Goal: Task Accomplishment & Management: Manage account settings

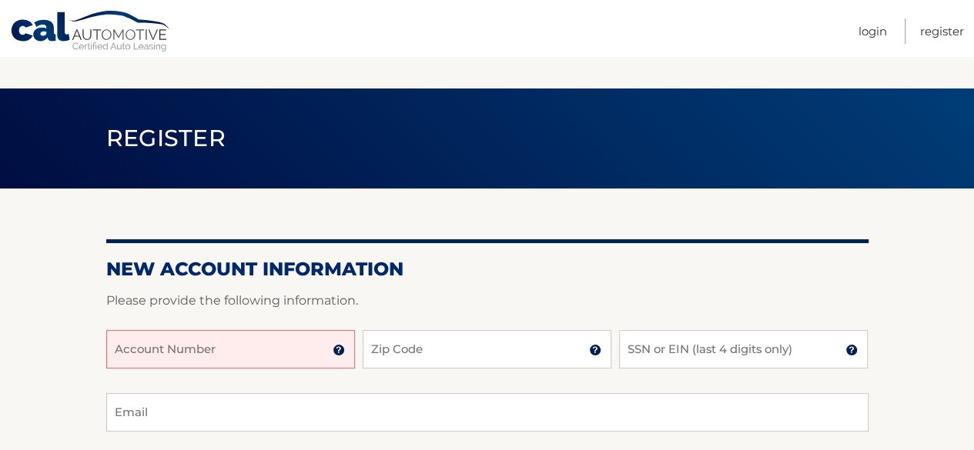
scroll to position [217, 0]
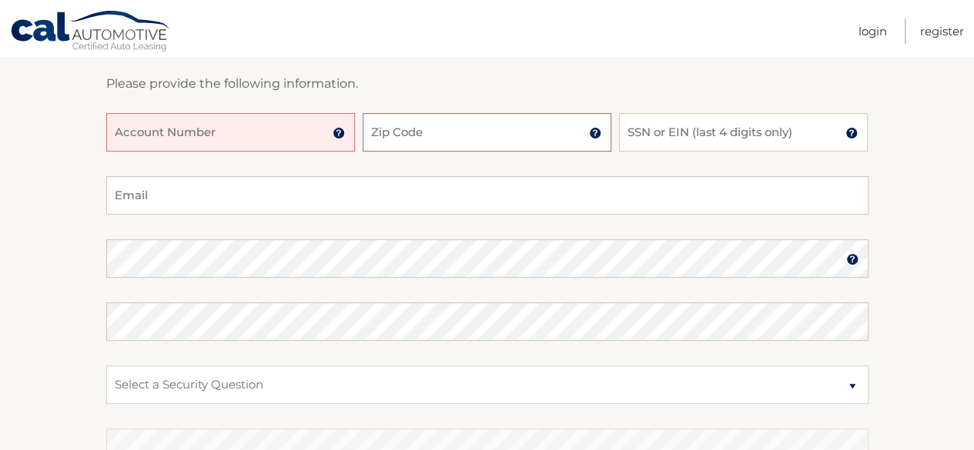
click at [418, 132] on input "Zip Code" at bounding box center [487, 132] width 249 height 38
click at [314, 133] on input "Account Number" at bounding box center [230, 132] width 249 height 38
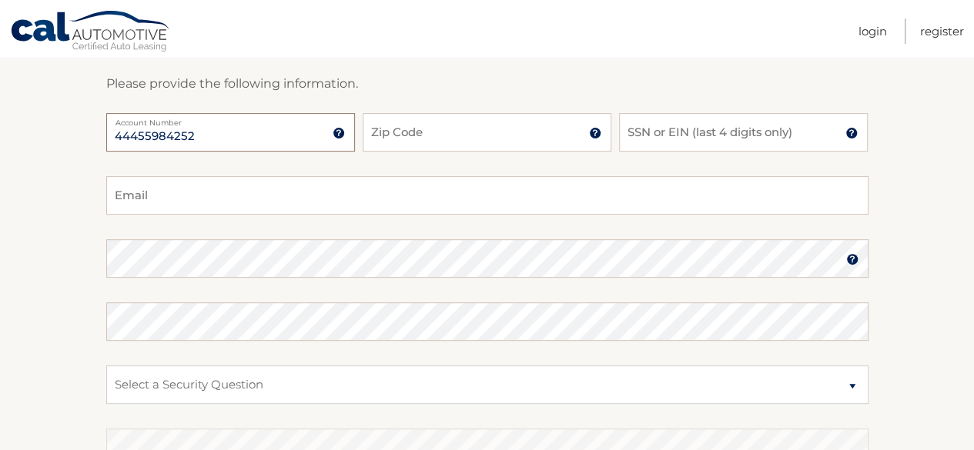
type input "44455984252"
type input "11710"
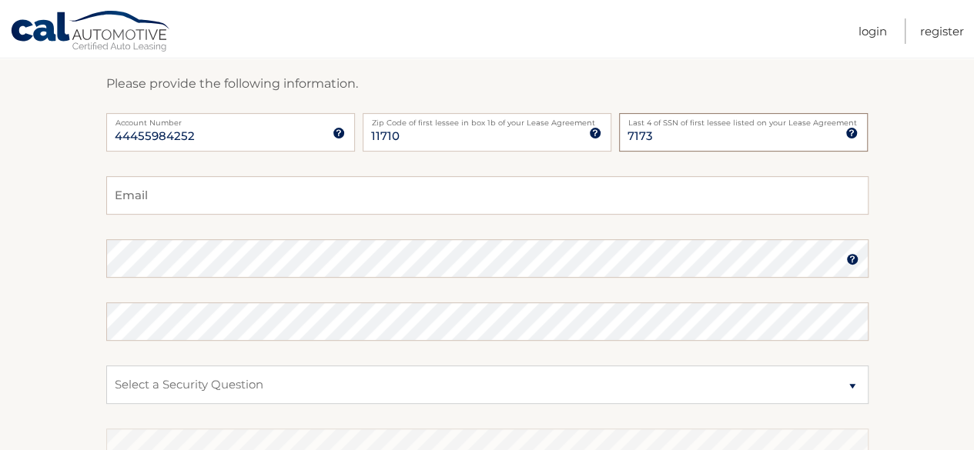
type input "7173"
type input "[EMAIL_ADDRESS][DOMAIN_NAME]"
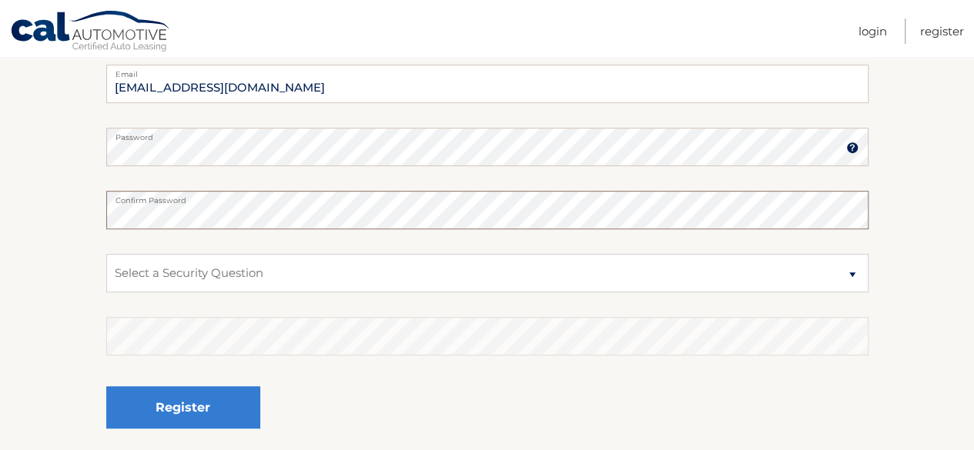
scroll to position [330, 0]
click at [299, 269] on select "Select a Security Question What was the name of your elementary school? What is…" at bounding box center [487, 272] width 762 height 38
select select "2"
click at [106, 253] on select "Select a Security Question What was the name of your elementary school? What is…" at bounding box center [487, 272] width 762 height 38
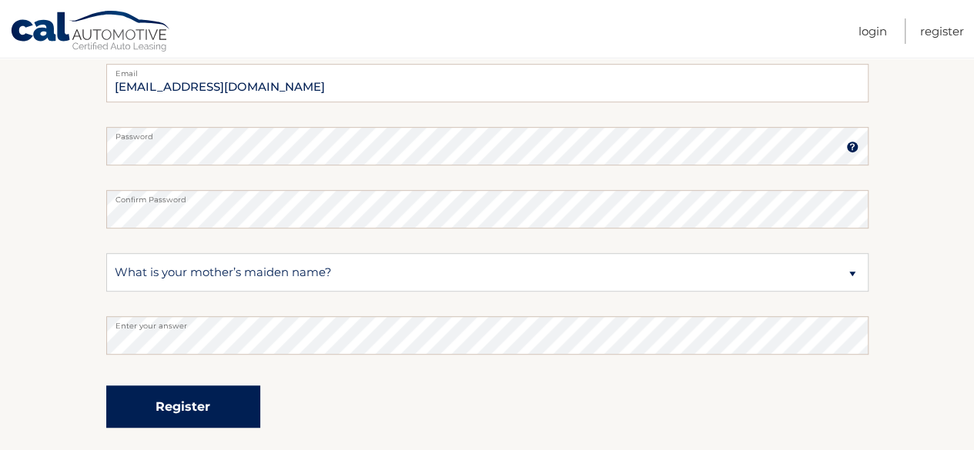
click at [180, 410] on button "Register" at bounding box center [183, 407] width 154 height 42
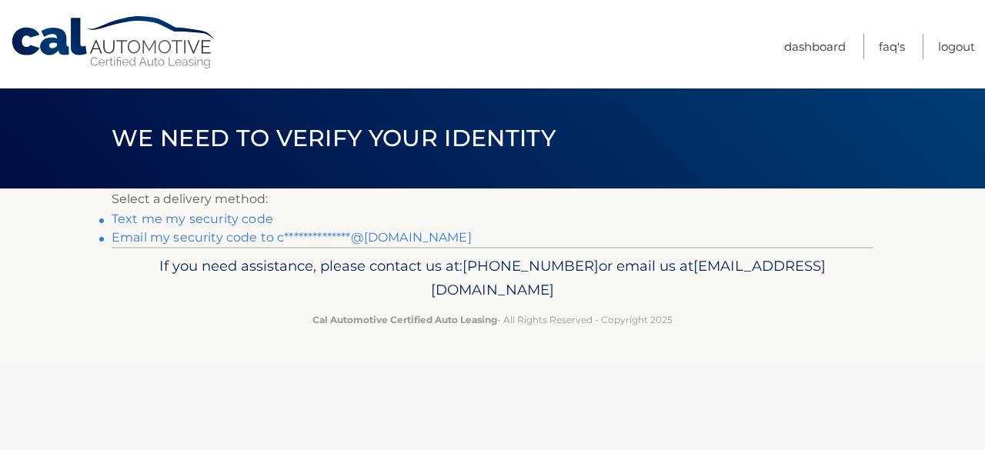
click at [237, 219] on link "Text me my security code" at bounding box center [193, 219] width 162 height 15
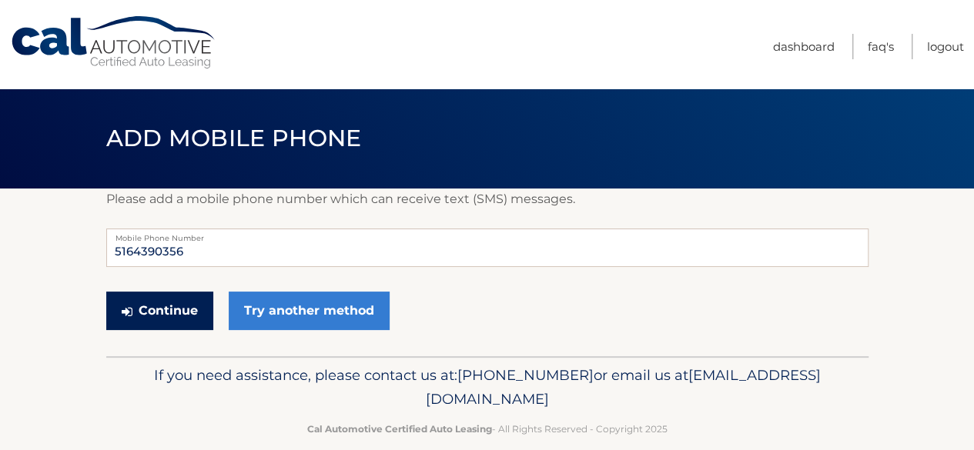
click at [211, 310] on button "Continue" at bounding box center [159, 311] width 107 height 38
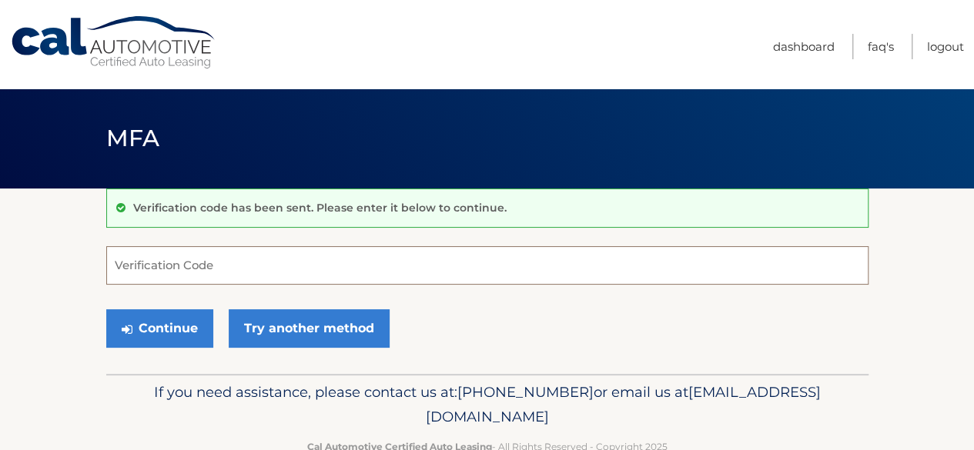
click at [233, 260] on input "Verification Code" at bounding box center [487, 265] width 762 height 38
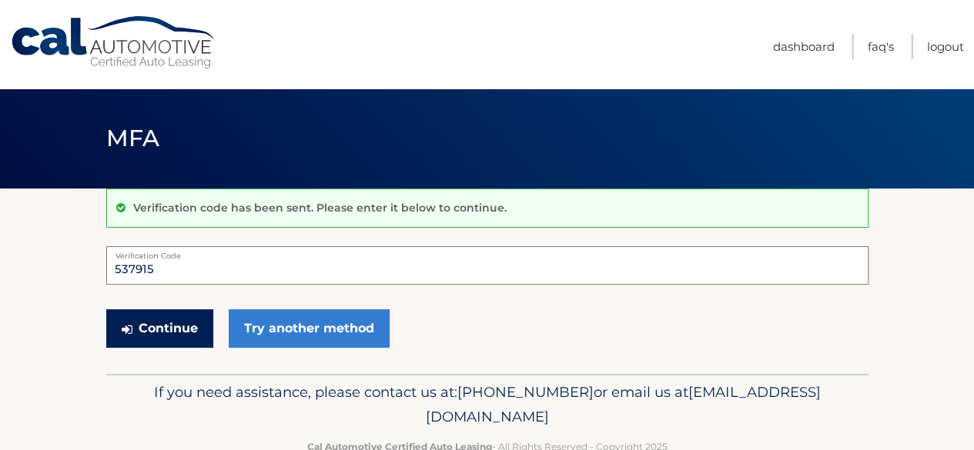
type input "537915"
click at [139, 313] on button "Continue" at bounding box center [159, 328] width 107 height 38
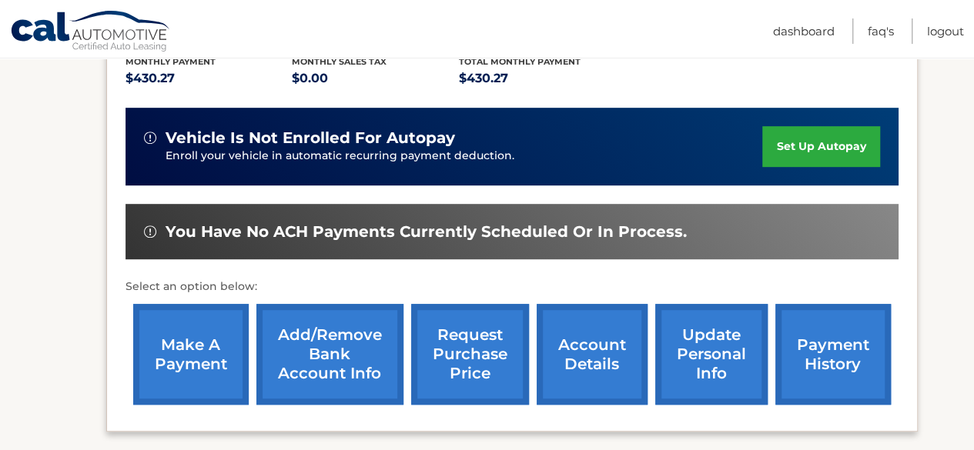
scroll to position [298, 0]
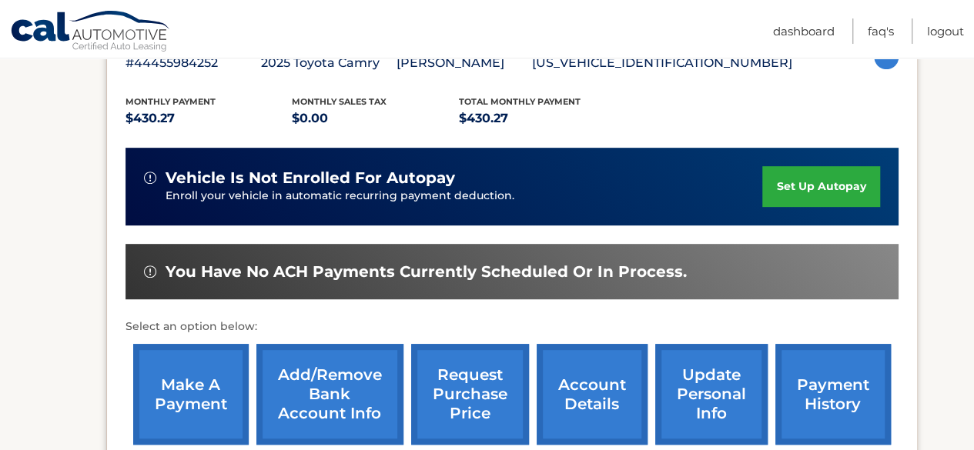
click at [795, 190] on link "set up autopay" at bounding box center [820, 186] width 117 height 41
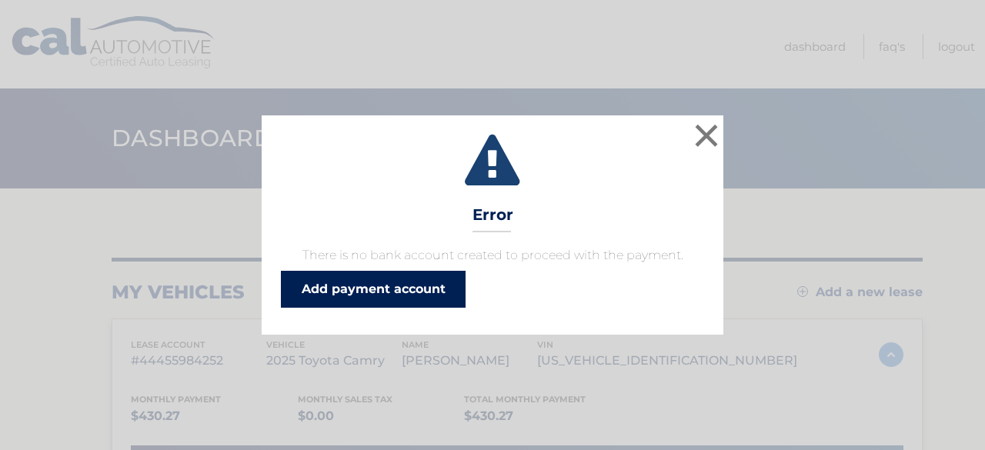
click at [419, 298] on link "Add payment account" at bounding box center [373, 289] width 185 height 37
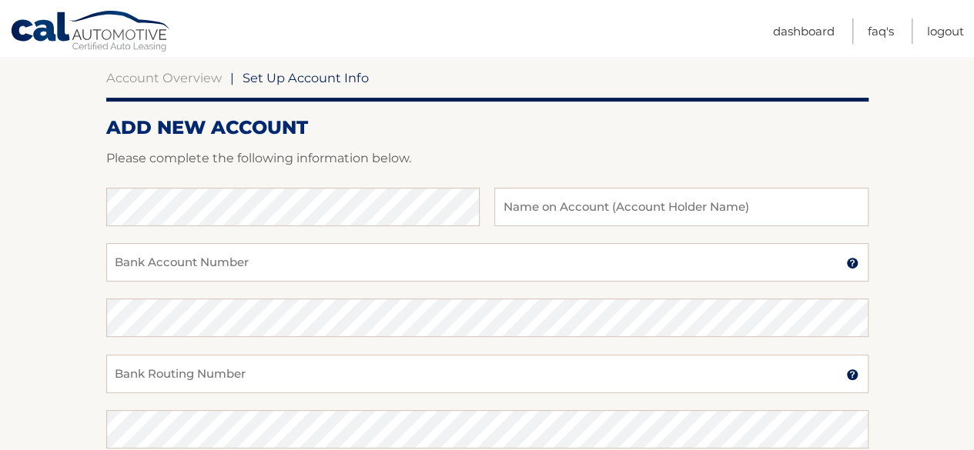
scroll to position [145, 0]
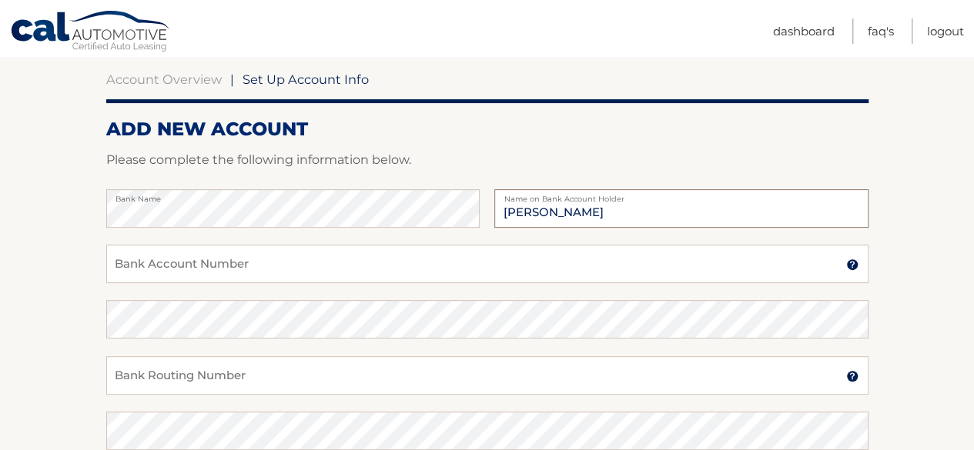
type input "Leandra Lirio"
click at [303, 269] on input "Bank Account Number" at bounding box center [487, 264] width 762 height 38
type input "483073166967"
click at [284, 374] on input "Bank Routing Number" at bounding box center [487, 375] width 762 height 38
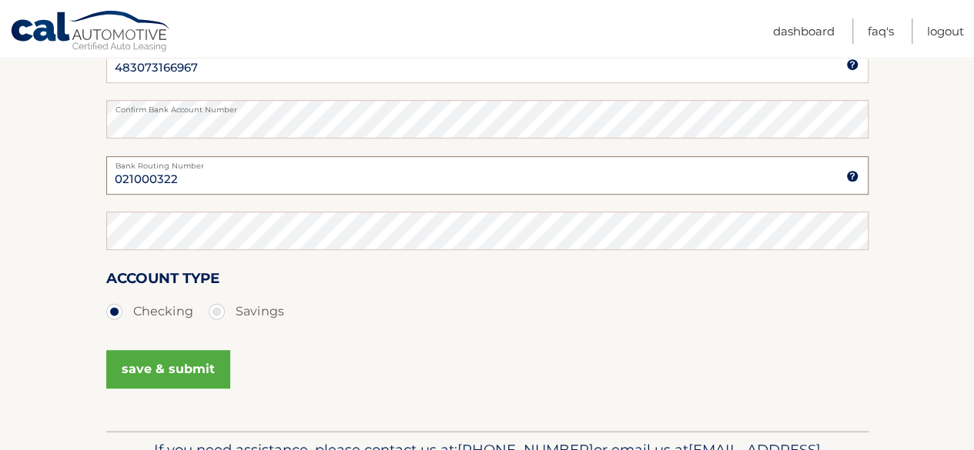
scroll to position [346, 0]
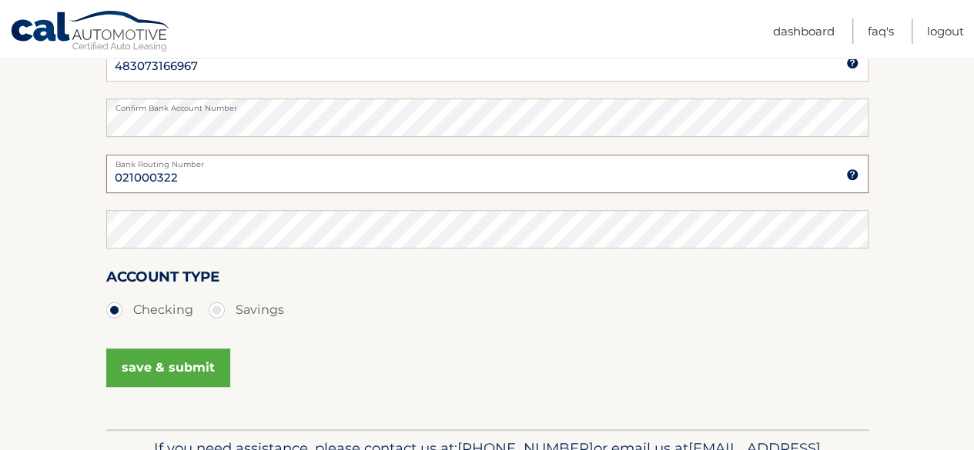
type input "021000322"
click at [186, 370] on button "save & submit" at bounding box center [168, 368] width 124 height 38
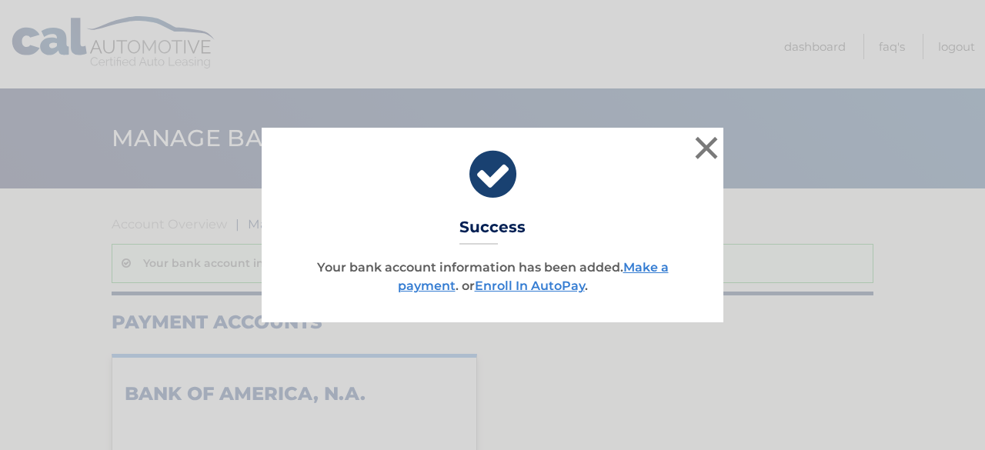
click at [657, 192] on icon at bounding box center [492, 174] width 423 height 55
click at [707, 155] on button "×" at bounding box center [706, 147] width 31 height 31
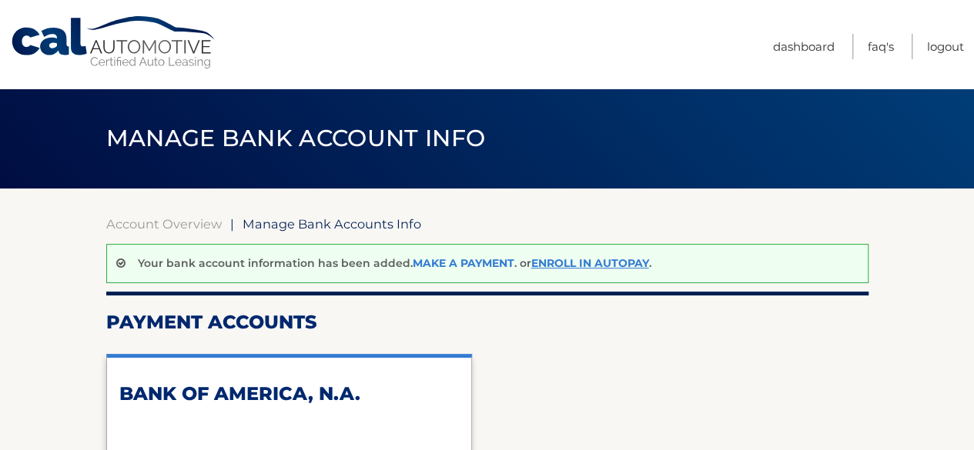
click at [413, 266] on link "Make a payment" at bounding box center [464, 263] width 102 height 14
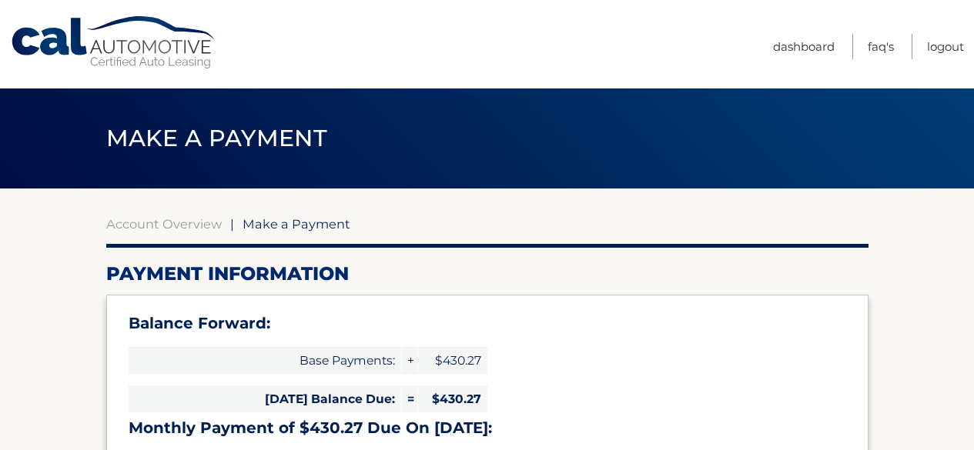
select select "M2ExOThmZWYtZjFlZS00MTUzLWJkZDUtYmU0MTQ0OTEwOTYy"
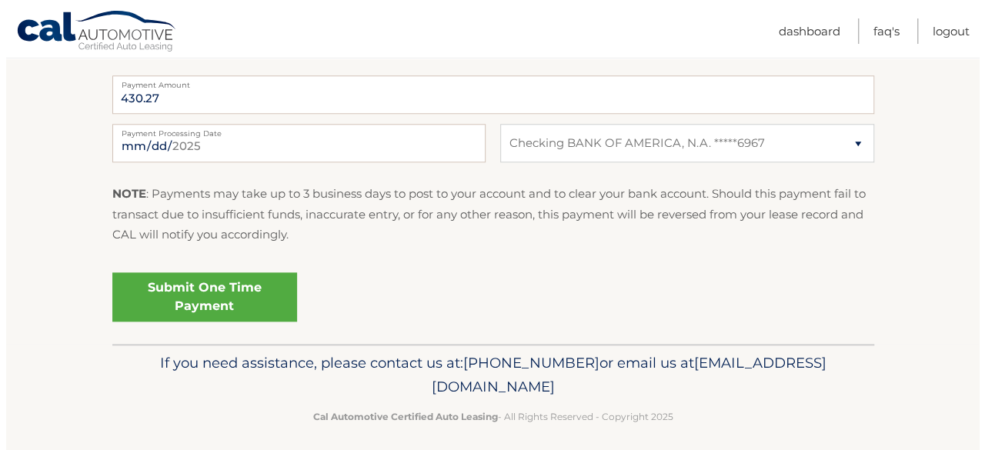
scroll to position [705, 0]
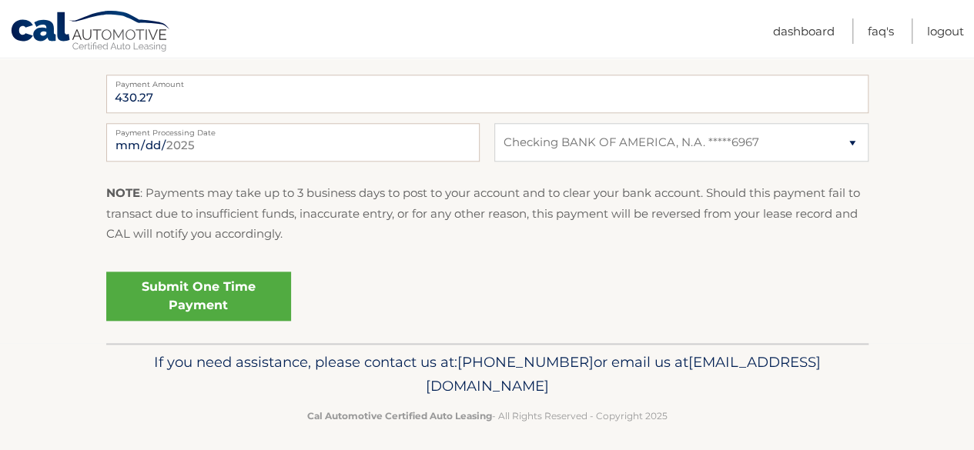
click at [143, 310] on link "Submit One Time Payment" at bounding box center [198, 296] width 185 height 49
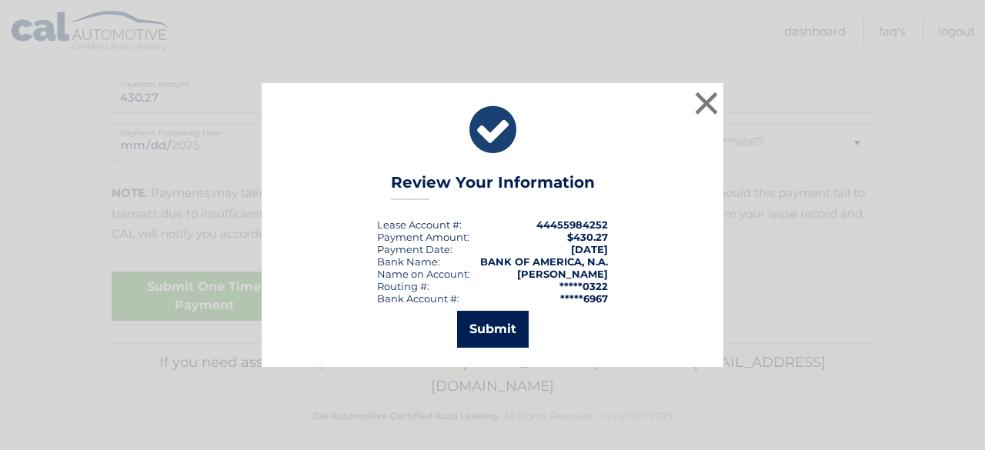
click at [480, 330] on button "Submit" at bounding box center [493, 329] width 72 height 37
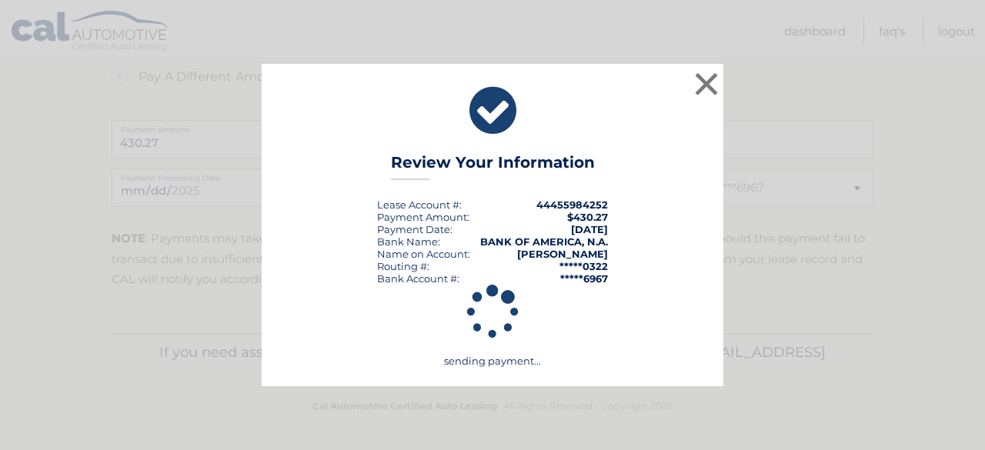
scroll to position [659, 0]
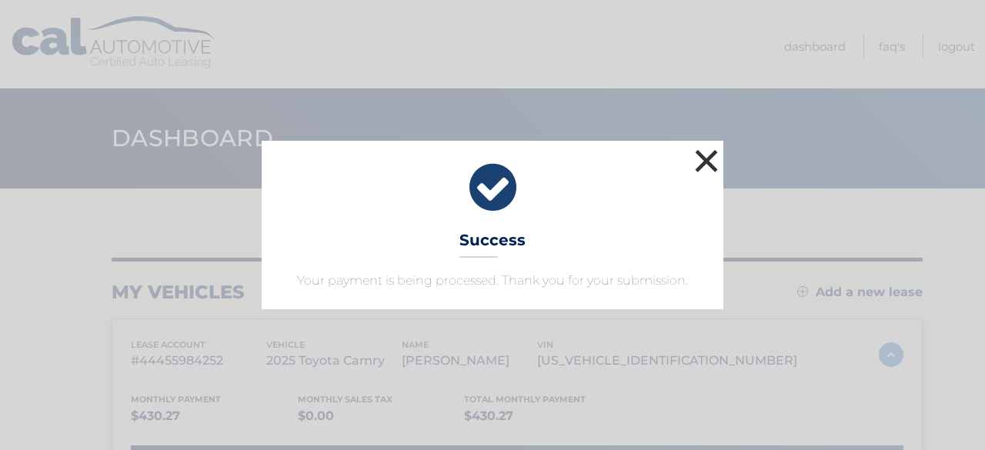
click at [711, 163] on button "×" at bounding box center [706, 161] width 31 height 31
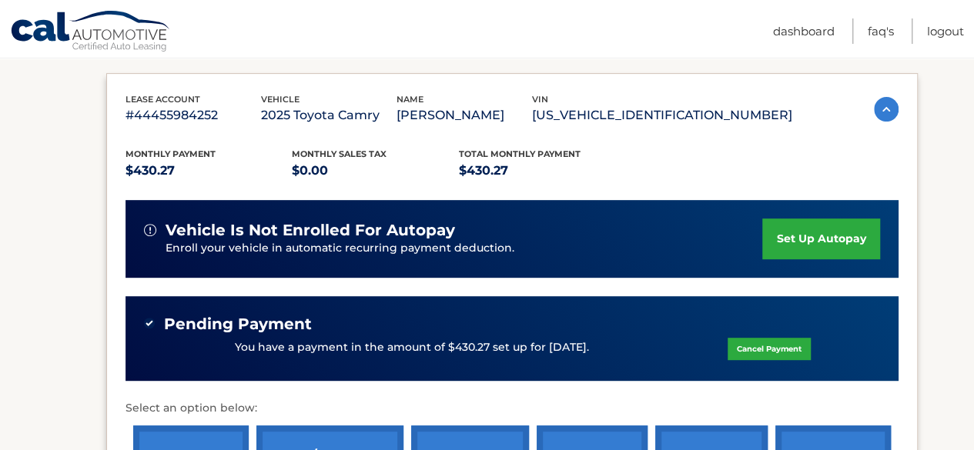
scroll to position [246, 0]
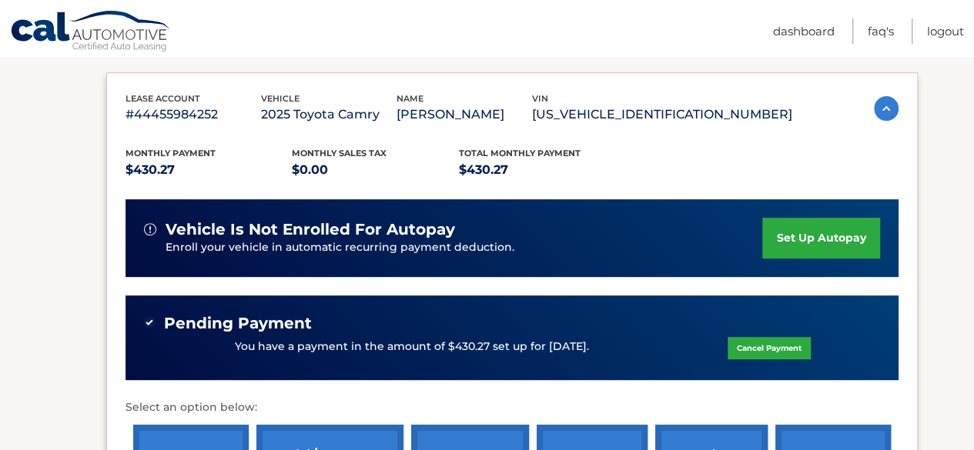
click at [835, 230] on link "set up autopay" at bounding box center [820, 238] width 117 height 41
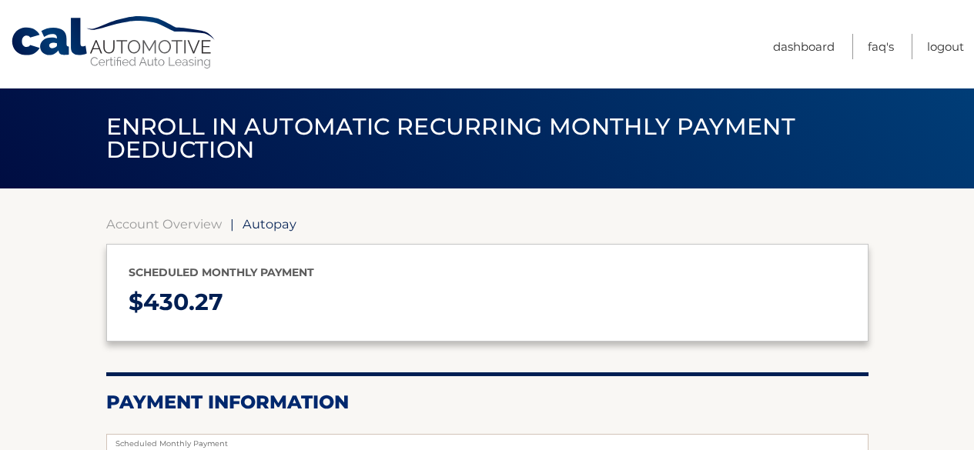
select select "M2ExOThmZWYtZjFlZS00MTUzLWJkZDUtYmU0MTQ0OTEwOTYy"
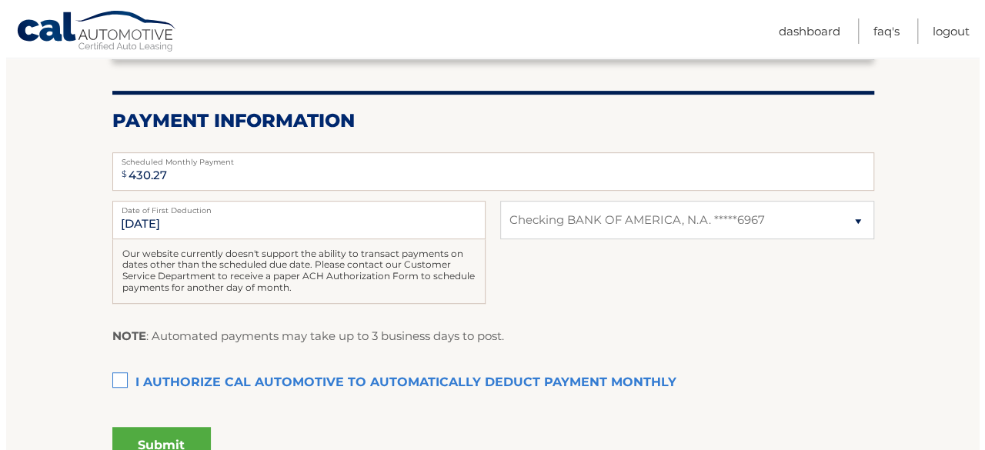
scroll to position [311, 0]
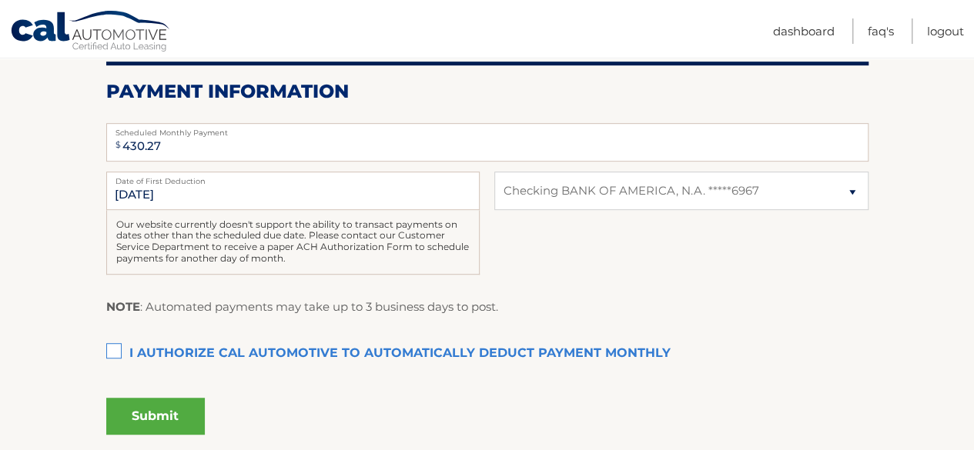
click at [111, 353] on label "I authorize cal automotive to automatically deduct payment monthly This checkbo…" at bounding box center [487, 354] width 762 height 31
click at [0, 0] on input "I authorize cal automotive to automatically deduct payment monthly This checkbo…" at bounding box center [0, 0] width 0 height 0
click at [170, 396] on div "Submit" at bounding box center [487, 413] width 762 height 43
click at [175, 413] on button "Submit" at bounding box center [155, 416] width 99 height 37
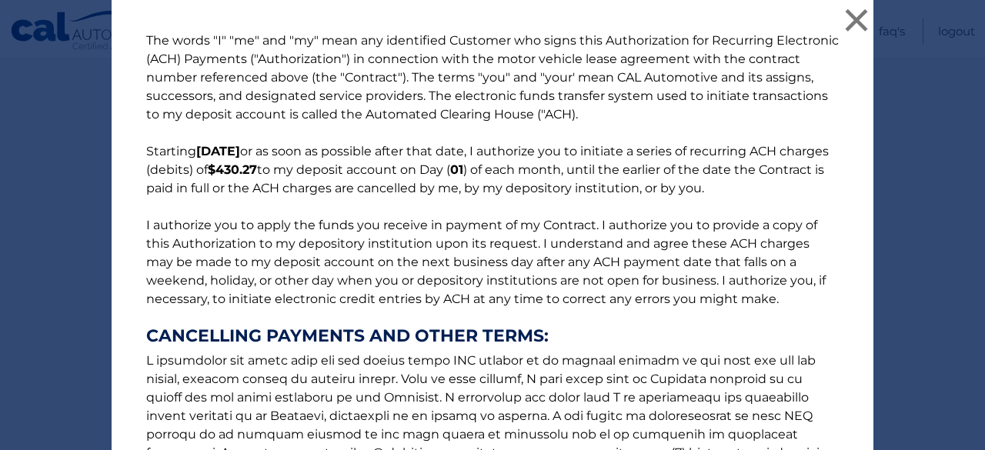
scroll to position [276, 0]
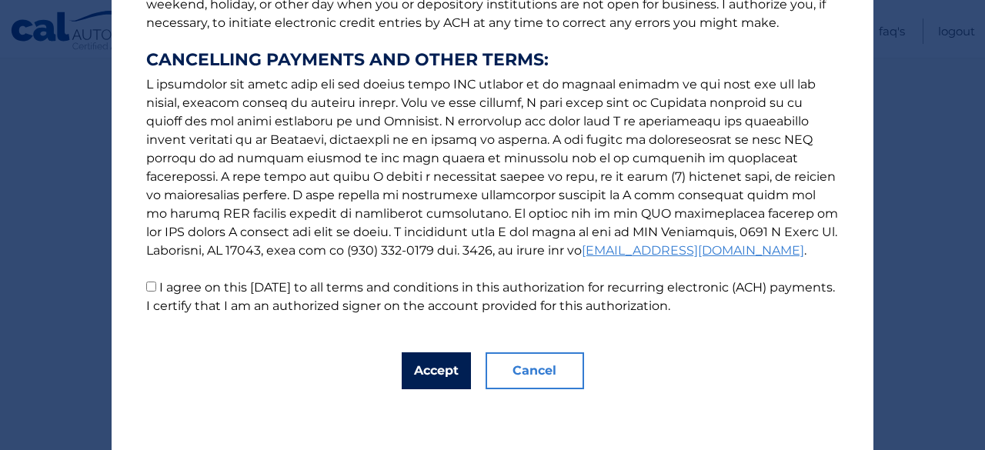
click at [427, 353] on button "Accept" at bounding box center [436, 371] width 69 height 37
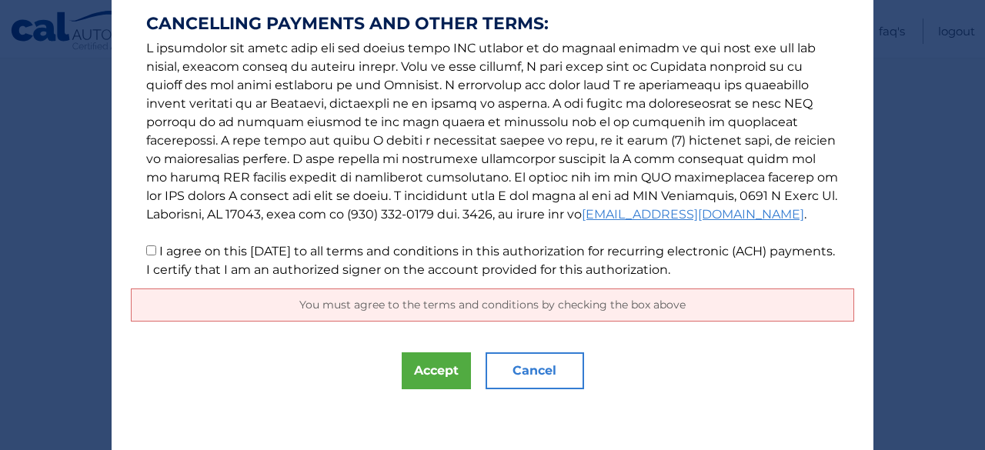
click at [170, 250] on label "I agree on this [DATE] to all terms and conditions in this authorization for re…" at bounding box center [490, 260] width 689 height 33
click at [156, 250] on input "I agree on this [DATE] to all terms and conditions in this authorization for re…" at bounding box center [151, 251] width 10 height 10
checkbox input "true"
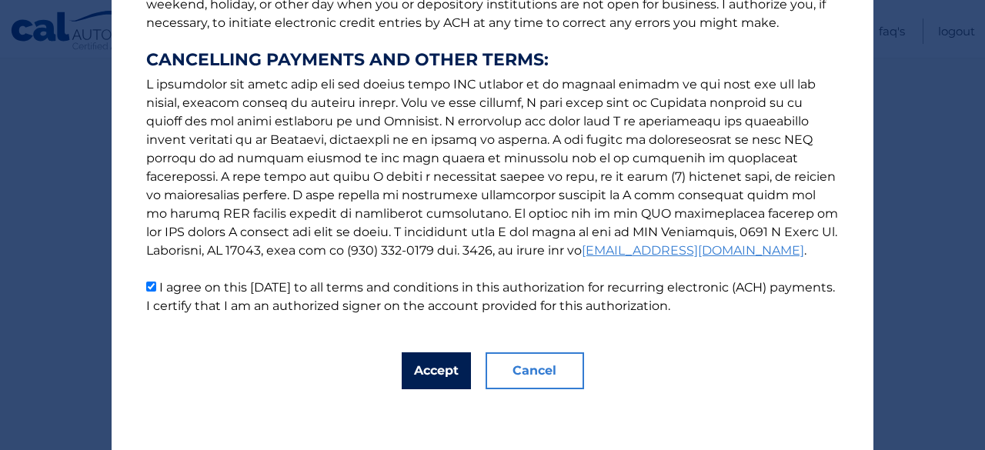
click at [432, 363] on button "Accept" at bounding box center [436, 371] width 69 height 37
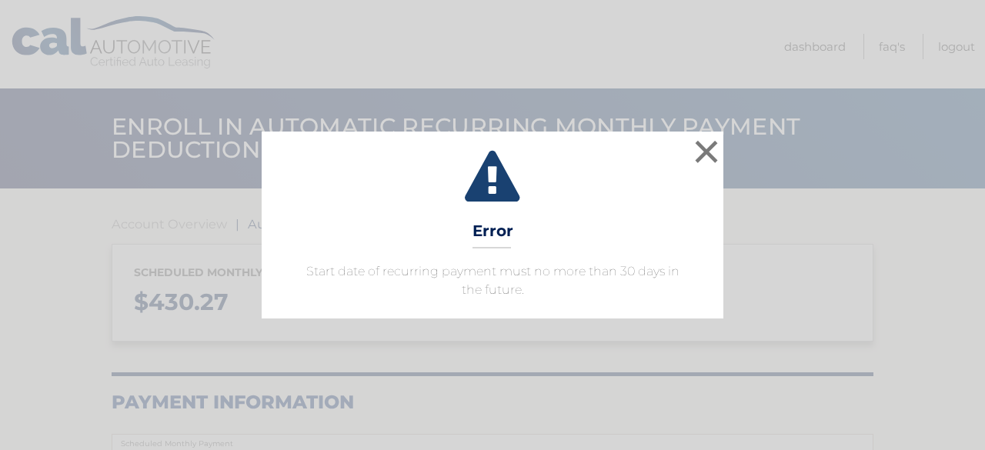
select select "M2ExOThmZWYtZjFlZS00MTUzLWJkZDUtYmU0MTQ0OTEwOTYy"
click at [530, 281] on p "Start date of recurring payment must no more than 30 days in the future." at bounding box center [492, 281] width 423 height 37
click at [702, 157] on button "×" at bounding box center [706, 151] width 31 height 31
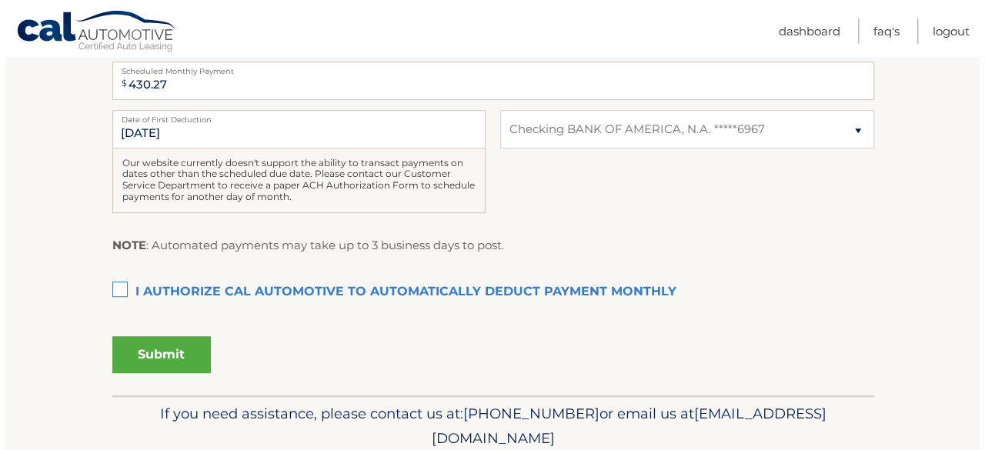
scroll to position [372, 0]
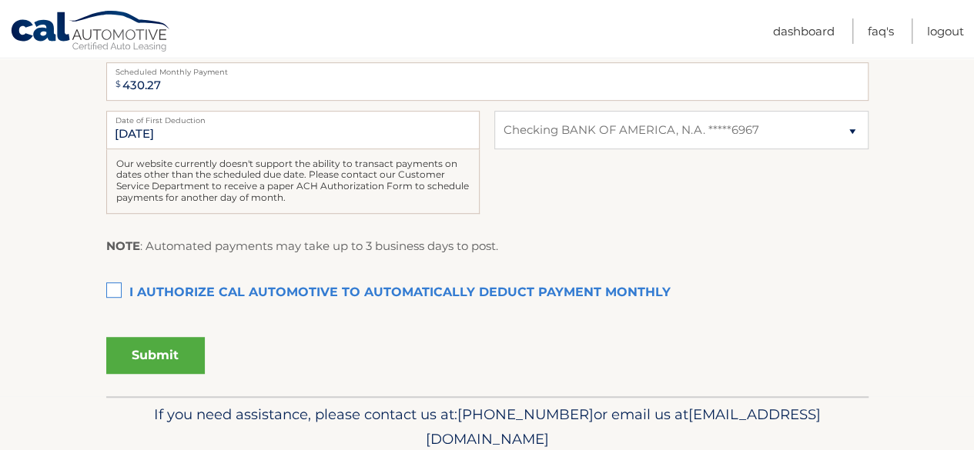
click at [125, 299] on label "I authorize cal automotive to automatically deduct payment monthly This checkbo…" at bounding box center [487, 293] width 762 height 31
click at [0, 0] on input "I authorize cal automotive to automatically deduct payment monthly This checkbo…" at bounding box center [0, 0] width 0 height 0
click at [172, 393] on fieldset "$ 430.27 Scheduled Monthly Payment Monthly Deduction cannot exceed amount of 2 …" at bounding box center [487, 224] width 762 height 344
click at [172, 367] on button "Submit" at bounding box center [155, 355] width 99 height 37
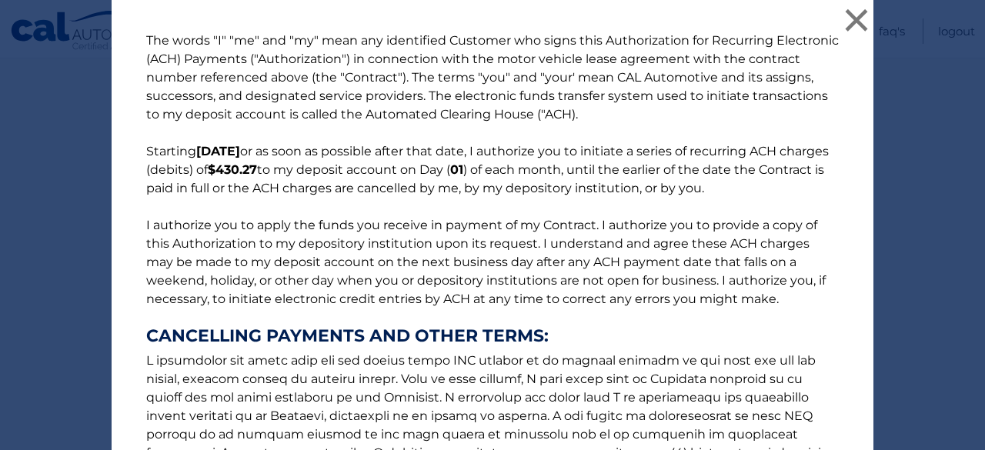
scroll to position [276, 0]
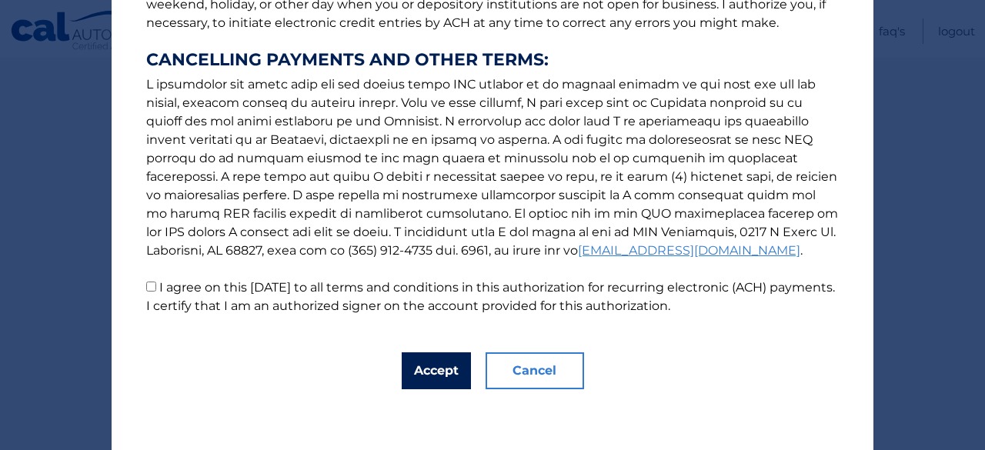
click at [423, 364] on button "Accept" at bounding box center [436, 371] width 69 height 37
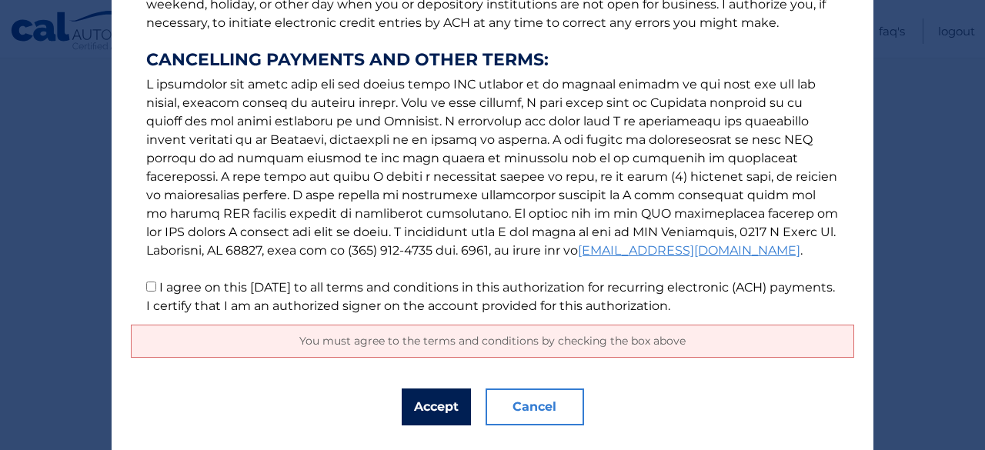
click at [425, 410] on button "Accept" at bounding box center [436, 407] width 69 height 37
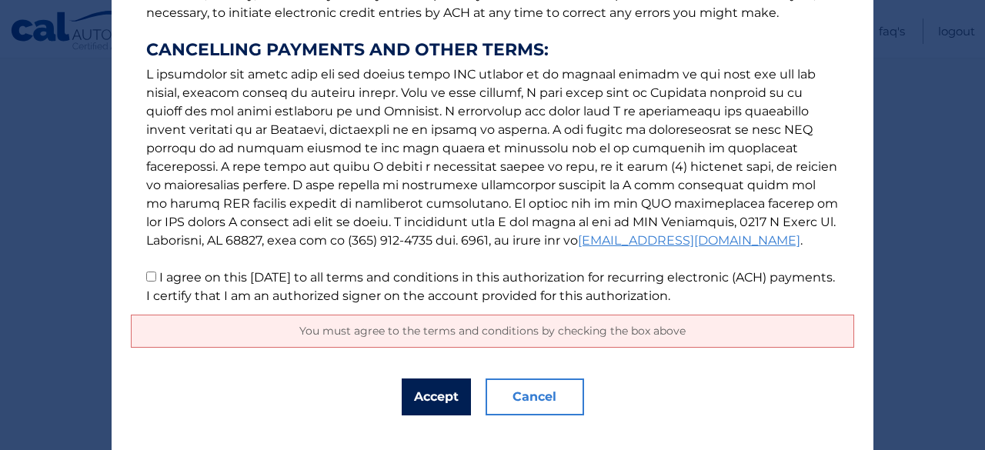
scroll to position [287, 0]
click at [182, 274] on label "I agree on this [DATE] to all terms and conditions in this authorization for re…" at bounding box center [490, 285] width 689 height 33
click at [156, 274] on input "I agree on this [DATE] to all terms and conditions in this authorization for re…" at bounding box center [151, 276] width 10 height 10
checkbox input "true"
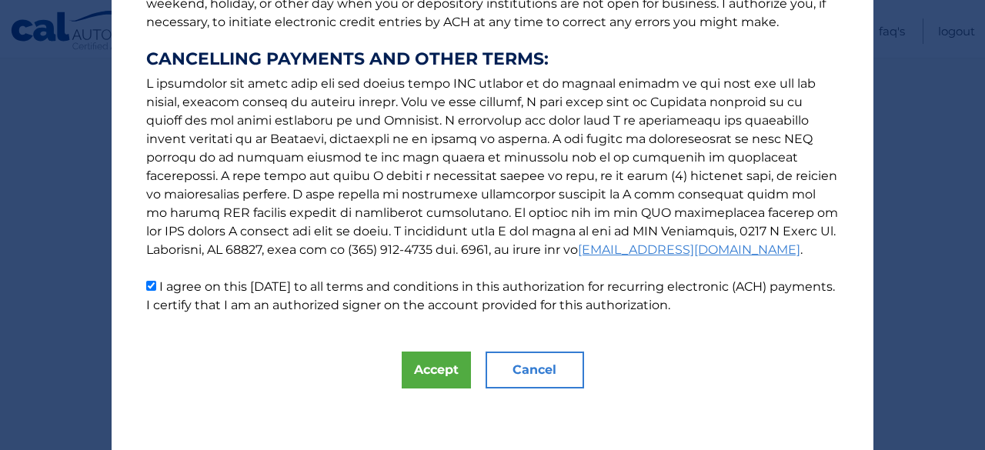
scroll to position [276, 0]
click at [407, 364] on button "Accept" at bounding box center [436, 371] width 69 height 37
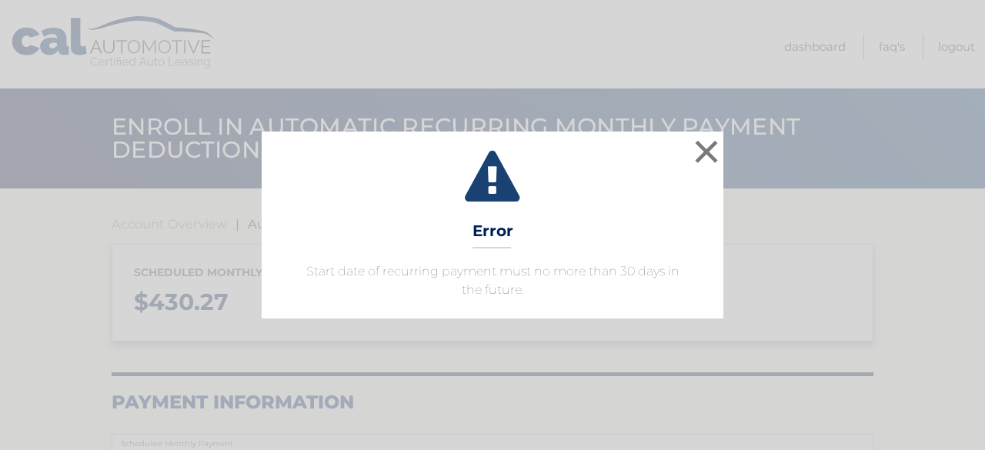
select select "M2ExOThmZWYtZjFlZS00MTUzLWJkZDUtYmU0MTQ0OTEwOTYy"
click at [697, 159] on button "×" at bounding box center [706, 151] width 31 height 31
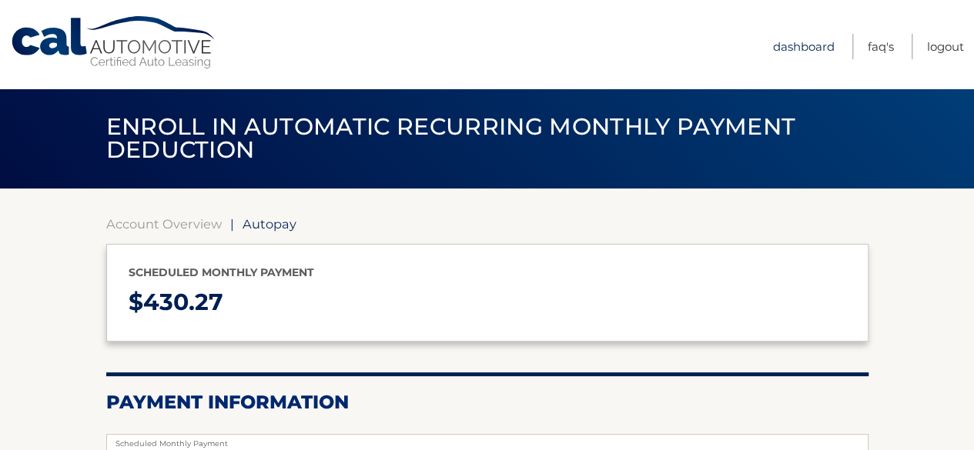
click at [799, 35] on link "Dashboard" at bounding box center [804, 46] width 62 height 25
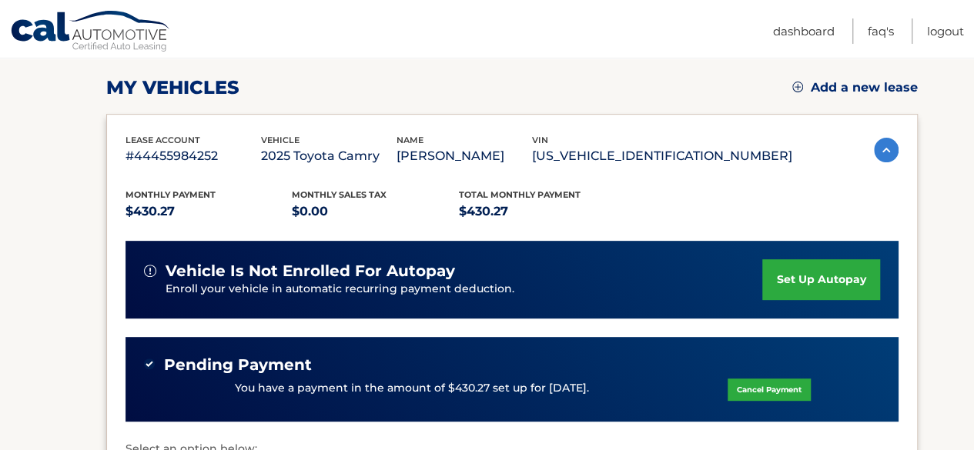
scroll to position [204, 0]
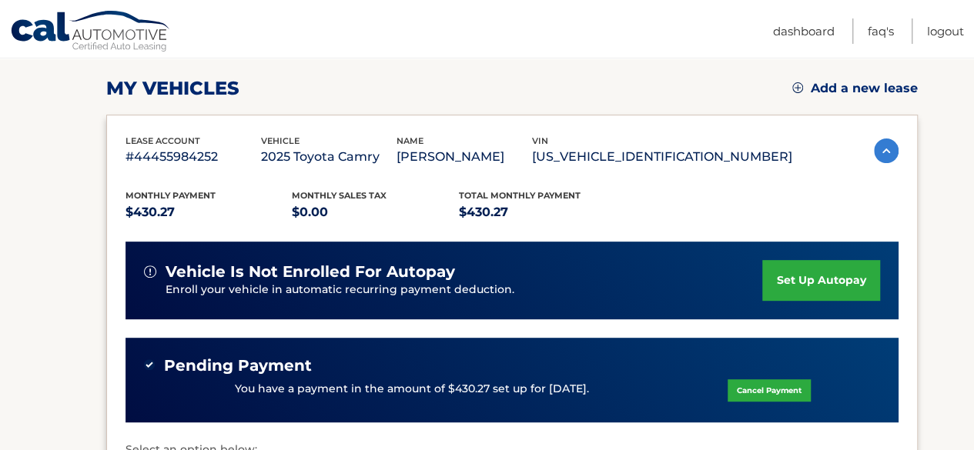
click at [430, 255] on div "vehicle is not enrolled for autopay Enroll your vehicle in automatic recurring …" at bounding box center [511, 281] width 773 height 78
click at [884, 155] on img at bounding box center [886, 151] width 25 height 25
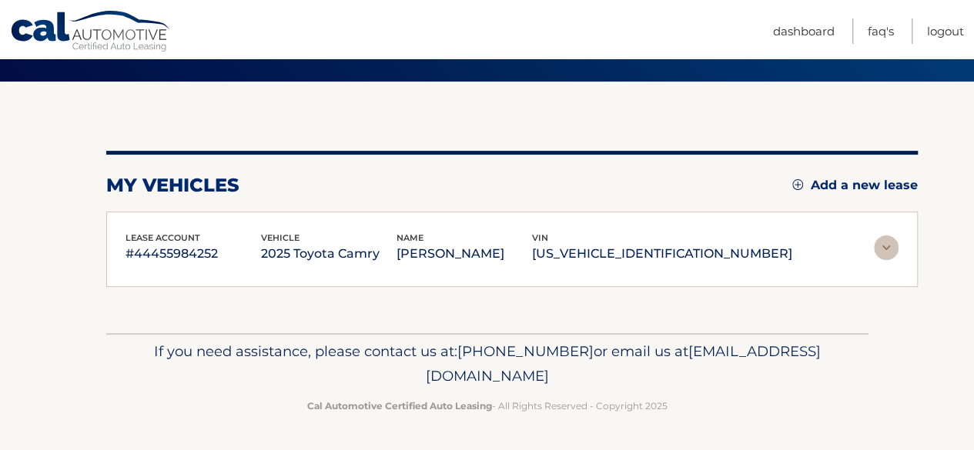
scroll to position [102, 0]
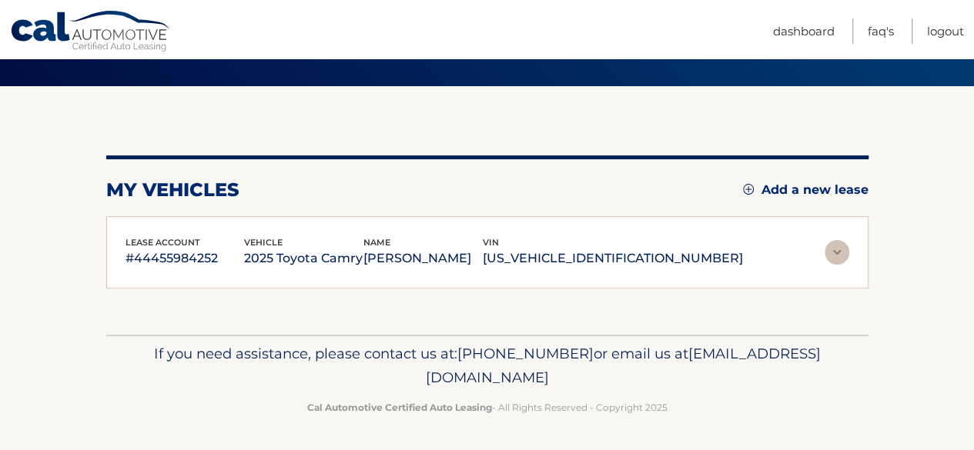
click at [842, 241] on img at bounding box center [837, 252] width 25 height 25
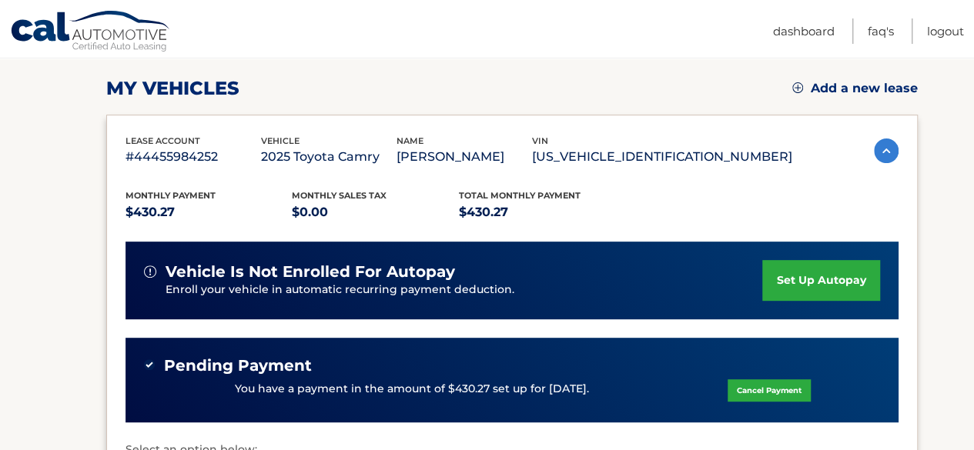
click at [820, 284] on link "set up autopay" at bounding box center [820, 280] width 117 height 41
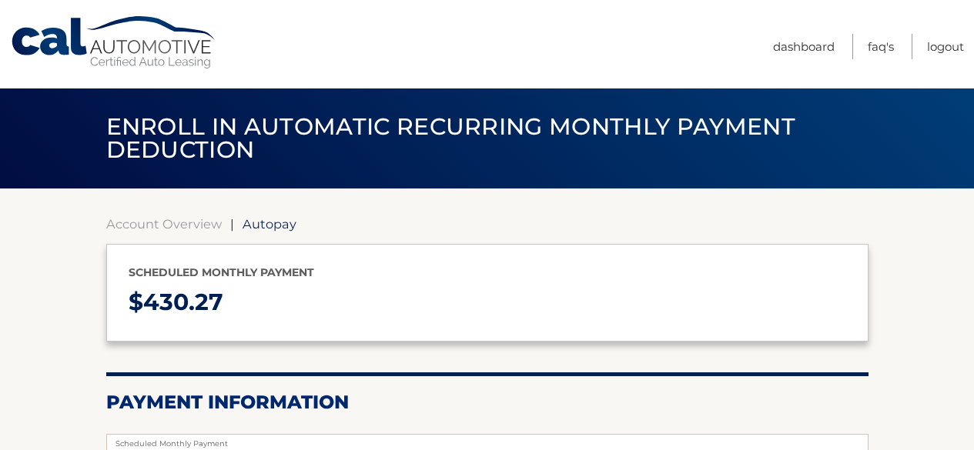
select select "M2ExOThmZWYtZjFlZS00MTUzLWJkZDUtYmU0MTQ0OTEwOTYy"
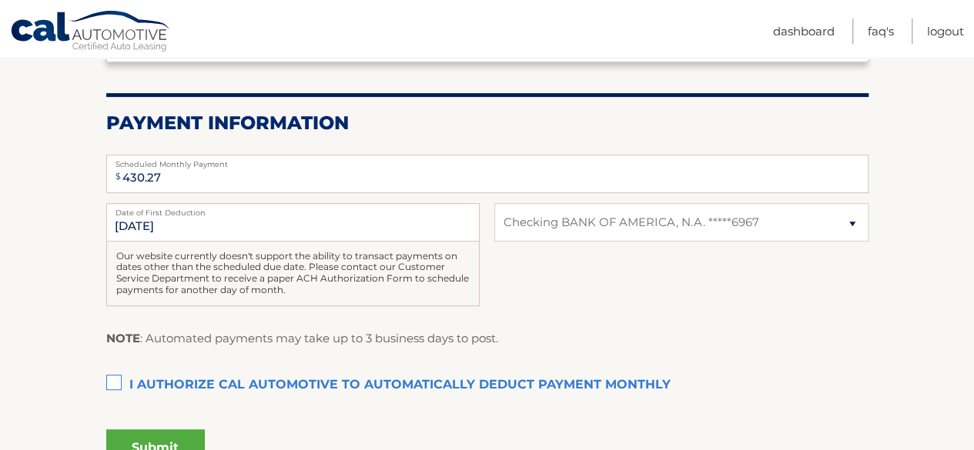
scroll to position [280, 0]
click at [430, 307] on div "[DATE] Date of First Deduction Our website currently doesn't support the abilit…" at bounding box center [487, 262] width 762 height 120
click at [129, 378] on label "I authorize cal automotive to automatically deduct payment monthly This checkbo…" at bounding box center [487, 385] width 762 height 31
click at [0, 0] on input "I authorize cal automotive to automatically deduct payment monthly This checkbo…" at bounding box center [0, 0] width 0 height 0
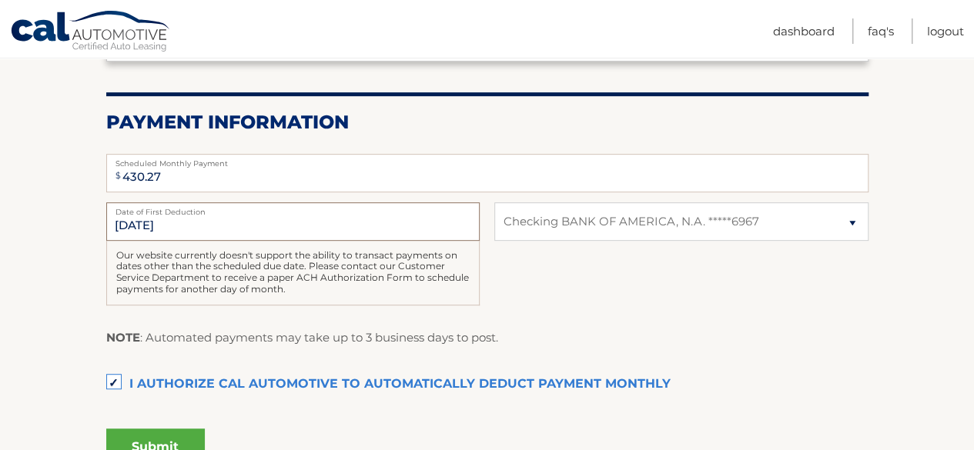
click at [177, 229] on input "[DATE]" at bounding box center [292, 221] width 373 height 38
click at [118, 398] on label "I authorize cal automotive to automatically deduct payment monthly This checkbo…" at bounding box center [487, 385] width 762 height 31
click at [0, 0] on input "I authorize cal automotive to automatically deduct payment monthly This checkbo…" at bounding box center [0, 0] width 0 height 0
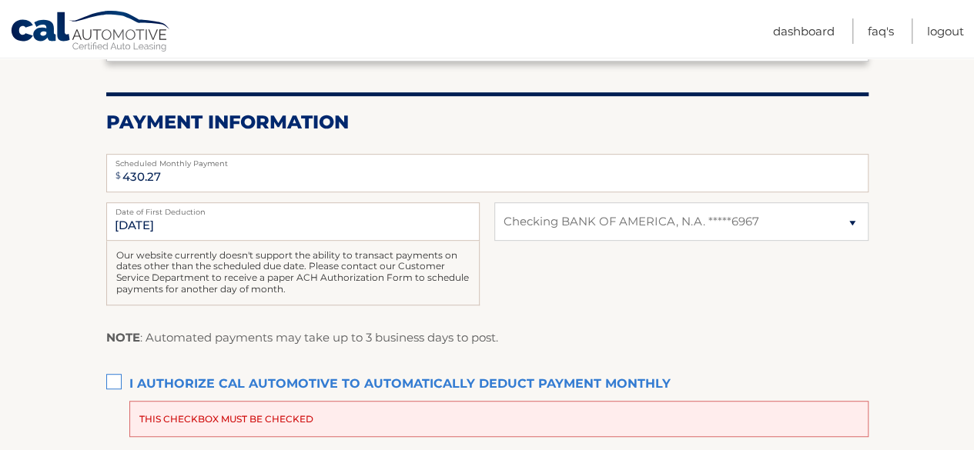
click at [119, 386] on label "I authorize cal automotive to automatically deduct payment monthly This checkbo…" at bounding box center [487, 385] width 762 height 31
click at [0, 0] on input "I authorize cal automotive to automatically deduct payment monthly This checkbo…" at bounding box center [0, 0] width 0 height 0
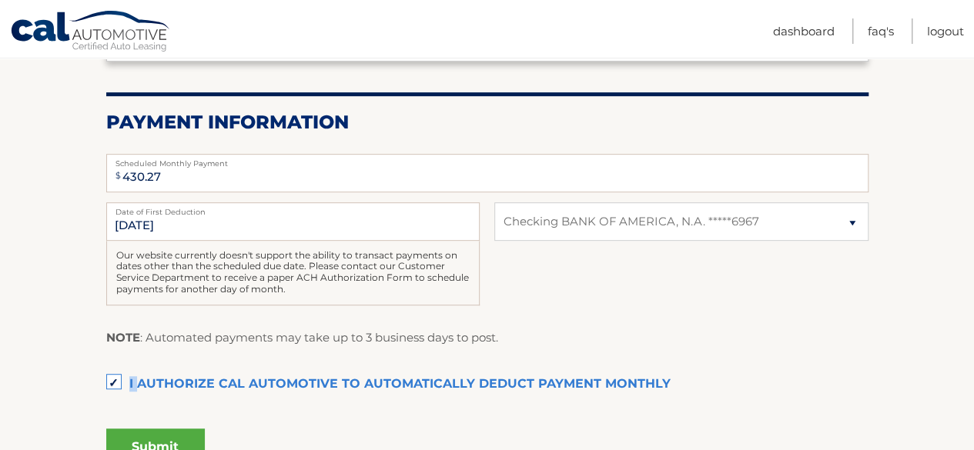
click at [119, 386] on label "I authorize cal automotive to automatically deduct payment monthly This checkbo…" at bounding box center [487, 385] width 762 height 31
click at [0, 0] on input "I authorize cal automotive to automatically deduct payment monthly This checkbo…" at bounding box center [0, 0] width 0 height 0
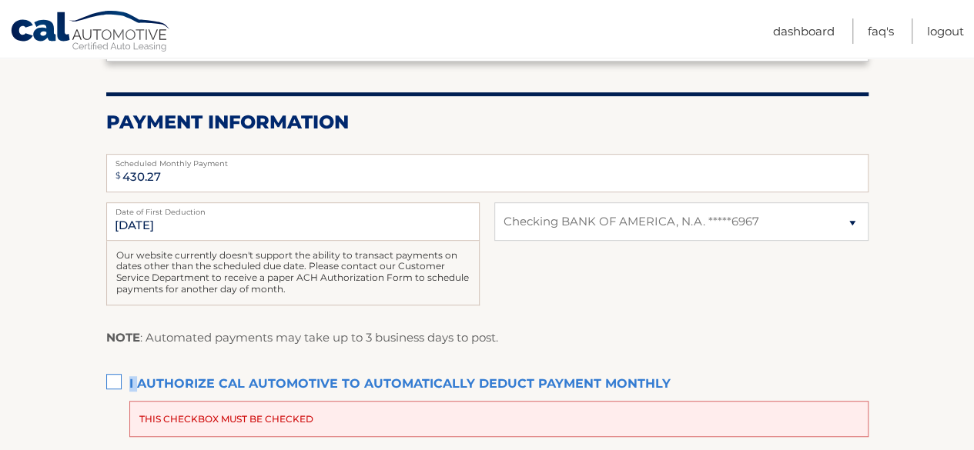
click at [119, 386] on label "I authorize cal automotive to automatically deduct payment monthly This checkbo…" at bounding box center [487, 385] width 762 height 31
click at [0, 0] on input "I authorize cal automotive to automatically deduct payment monthly This checkbo…" at bounding box center [0, 0] width 0 height 0
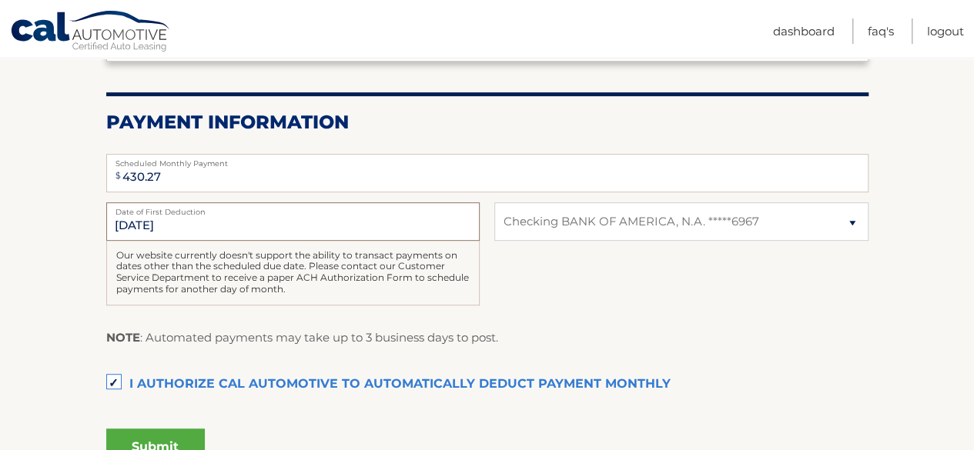
click at [179, 234] on input "[DATE]" at bounding box center [292, 221] width 373 height 38
click at [156, 220] on input "[DATE]" at bounding box center [292, 221] width 373 height 38
click at [225, 209] on label "Date of First Deduction" at bounding box center [292, 208] width 373 height 12
click at [225, 209] on input "[DATE]" at bounding box center [292, 221] width 373 height 38
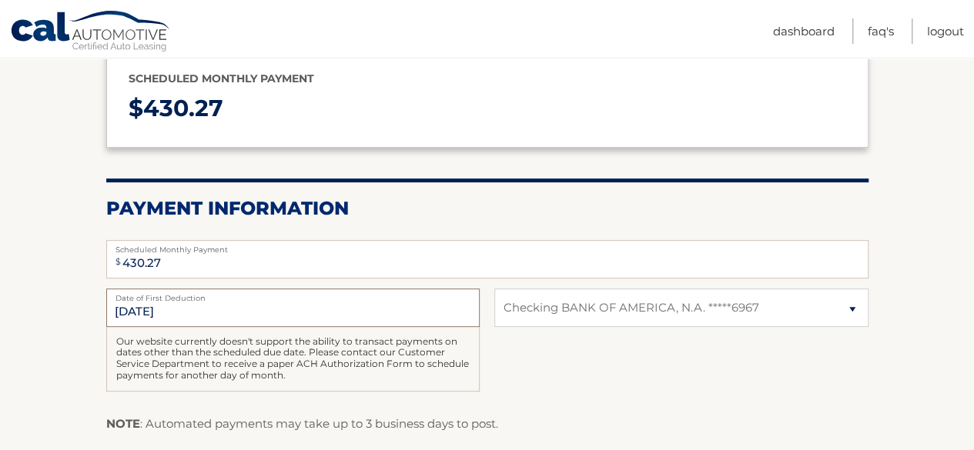
scroll to position [195, 0]
click at [592, 306] on select "Select Bank Account Checking BANK OF AMERICA, N.A. *****6967" at bounding box center [680, 307] width 373 height 38
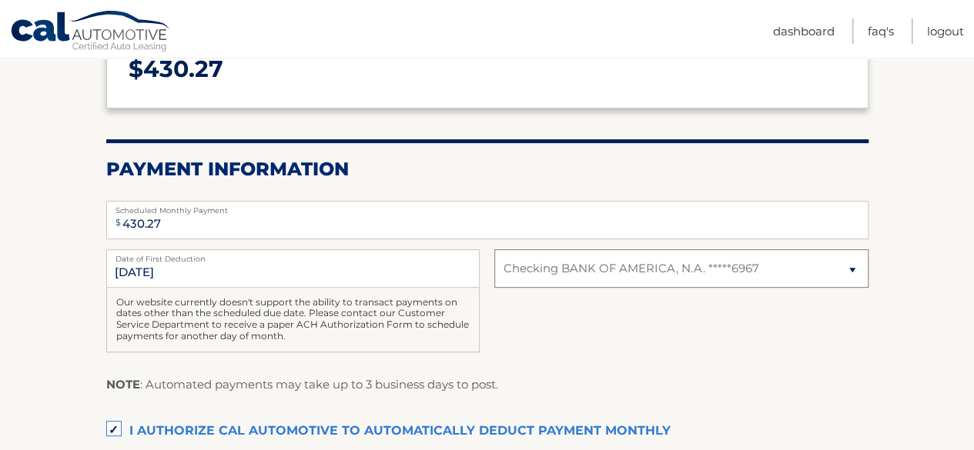
scroll to position [234, 0]
click at [296, 253] on label "Date of First Deduction" at bounding box center [292, 255] width 373 height 12
click at [296, 253] on input "[DATE]" at bounding box center [292, 268] width 373 height 38
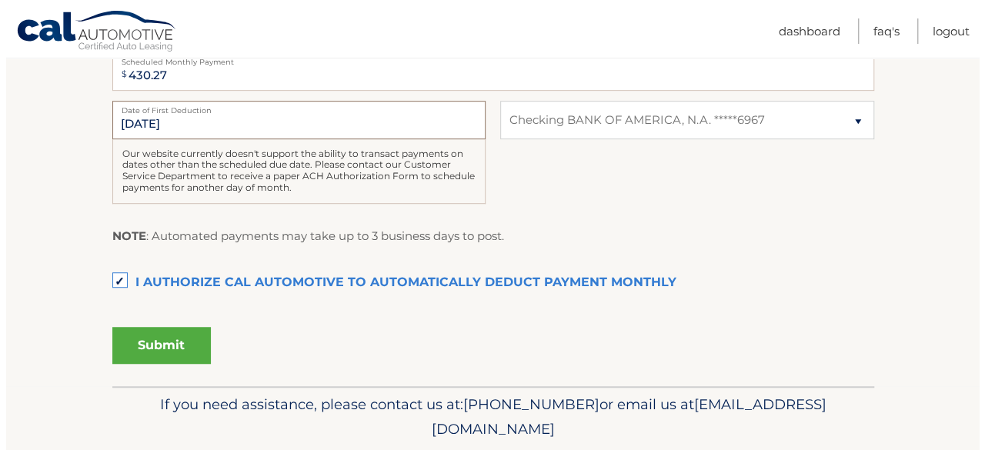
scroll to position [390, 0]
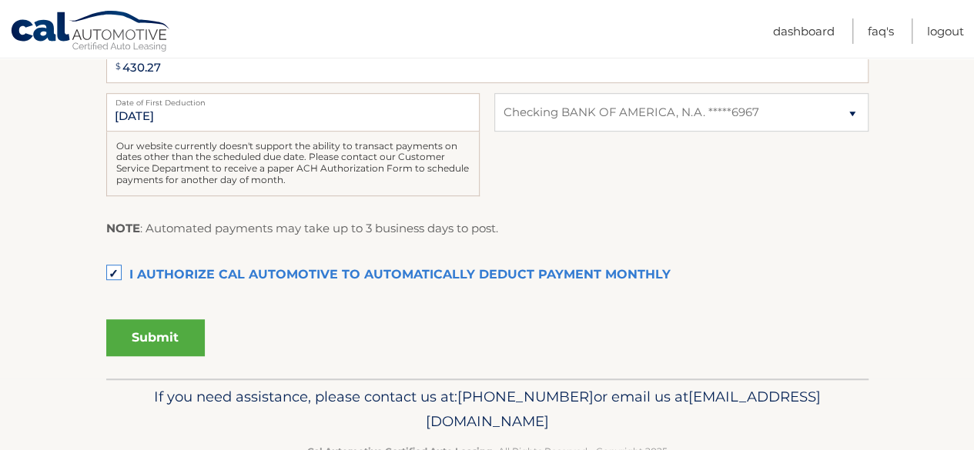
click at [156, 341] on button "Submit" at bounding box center [155, 338] width 99 height 37
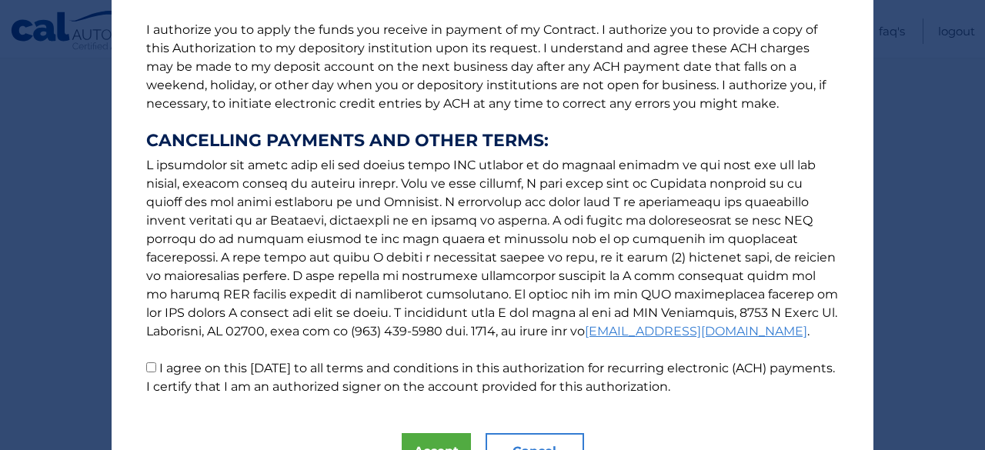
scroll to position [276, 0]
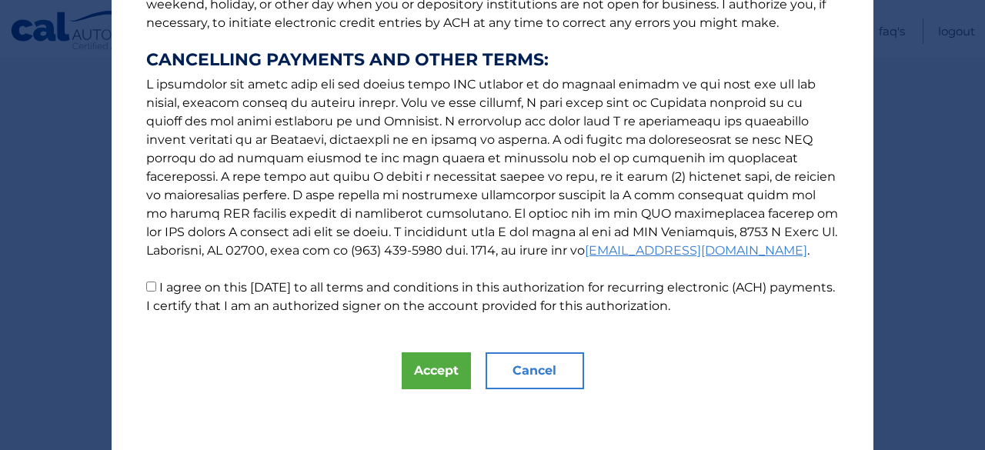
click at [277, 306] on label "I agree on this 08/31/2025 to all terms and conditions in this authorization fo…" at bounding box center [490, 296] width 689 height 33
click at [156, 292] on input "I agree on this 08/31/2025 to all terms and conditions in this authorization fo…" at bounding box center [151, 287] width 10 height 10
checkbox input "true"
click at [402, 366] on button "Accept" at bounding box center [436, 371] width 69 height 37
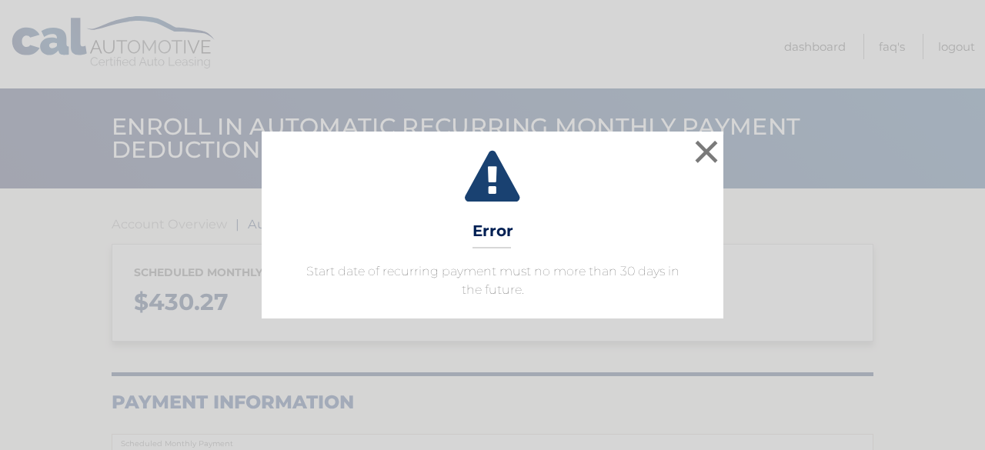
select select "M2ExOThmZWYtZjFlZS00MTUzLWJkZDUtYmU0MTQ0OTEwOTYy"
click at [701, 151] on button "×" at bounding box center [706, 151] width 31 height 31
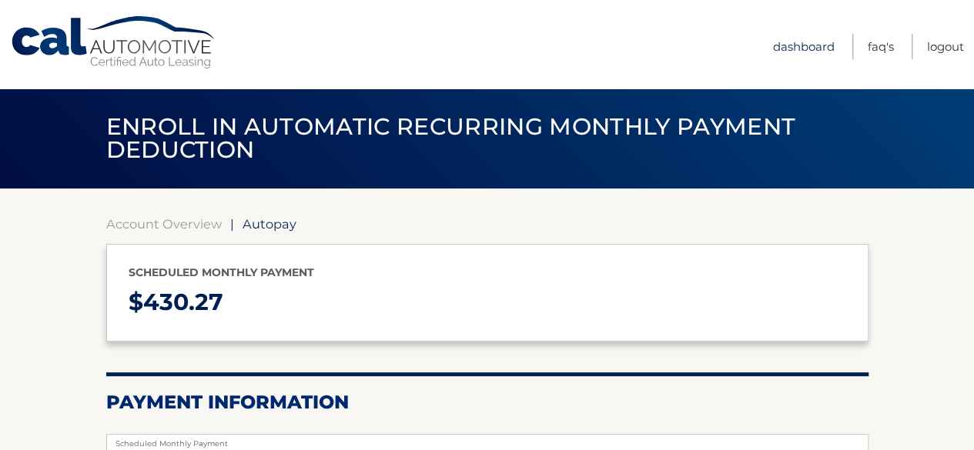
click at [809, 55] on link "Dashboard" at bounding box center [804, 46] width 62 height 25
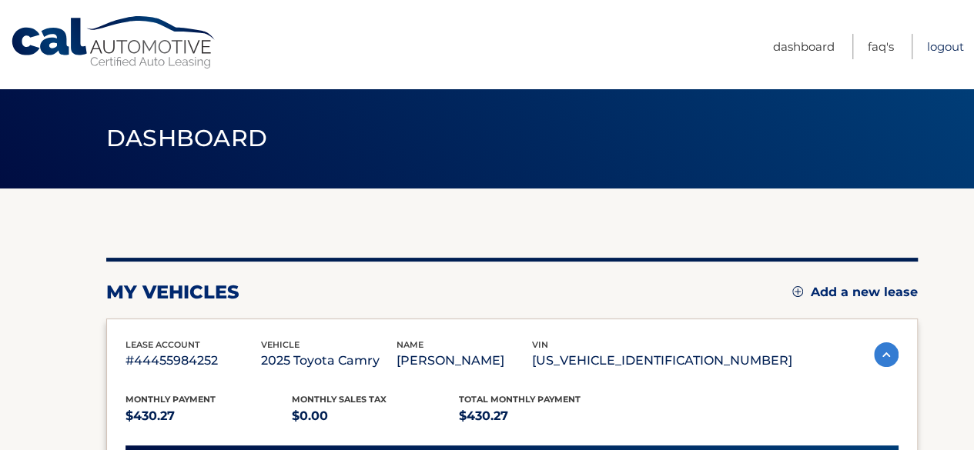
click at [947, 55] on link "Logout" at bounding box center [945, 46] width 37 height 25
